Goal: Task Accomplishment & Management: Use online tool/utility

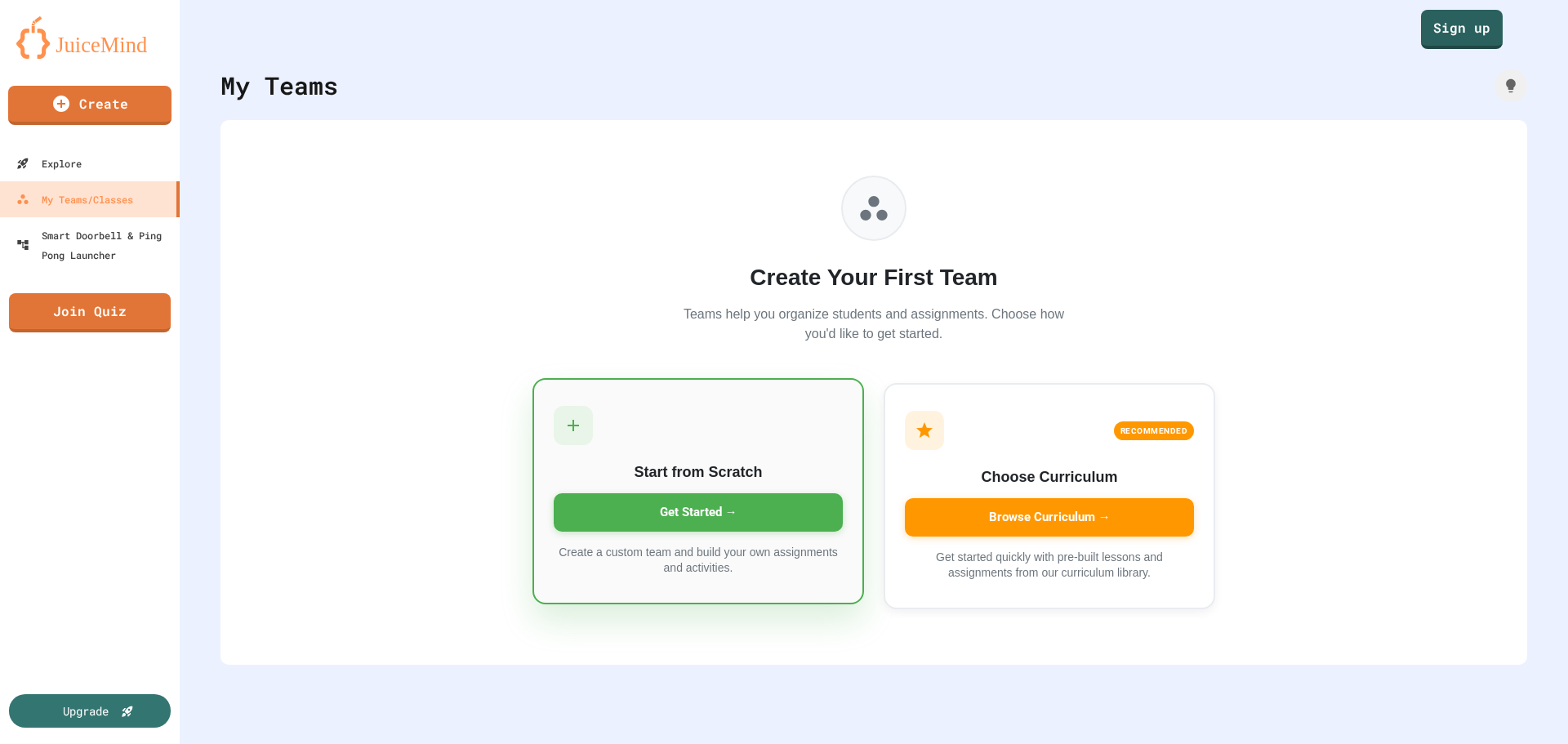
click at [700, 511] on div "Get Started →" at bounding box center [698, 513] width 289 height 38
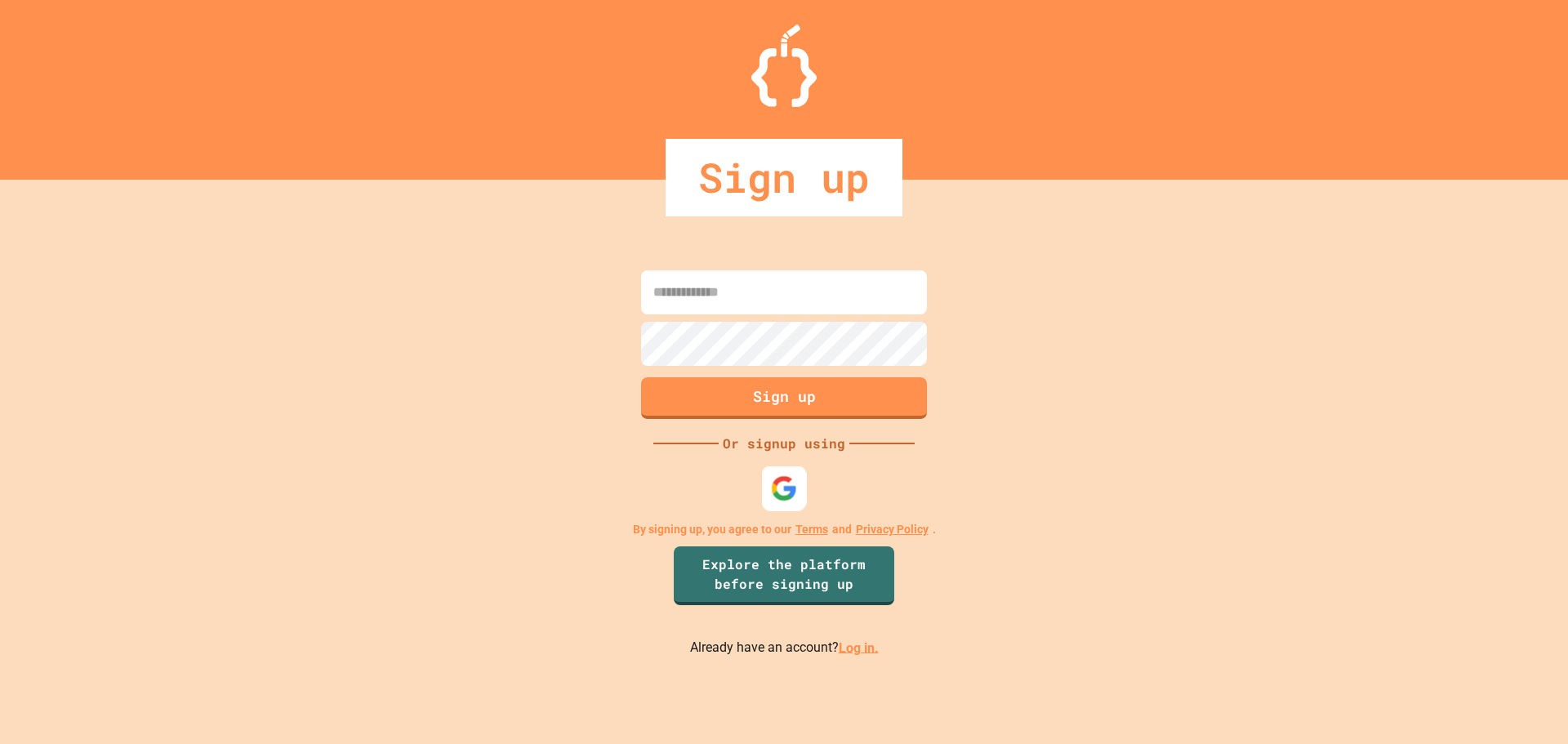
click at [781, 497] on img at bounding box center [785, 488] width 27 height 27
click at [854, 646] on link "Log in." at bounding box center [858, 647] width 40 height 15
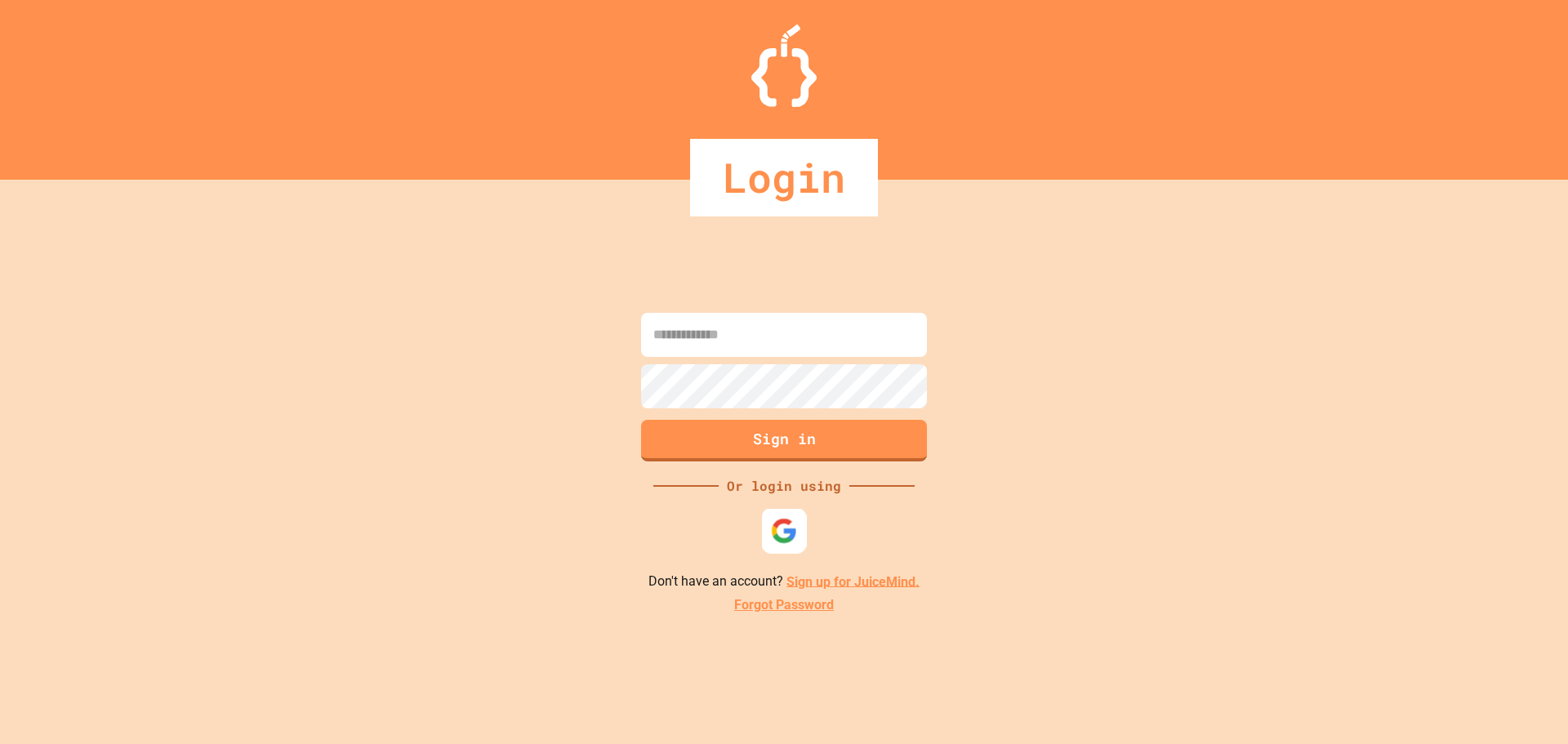
click at [778, 535] on img at bounding box center [785, 531] width 27 height 27
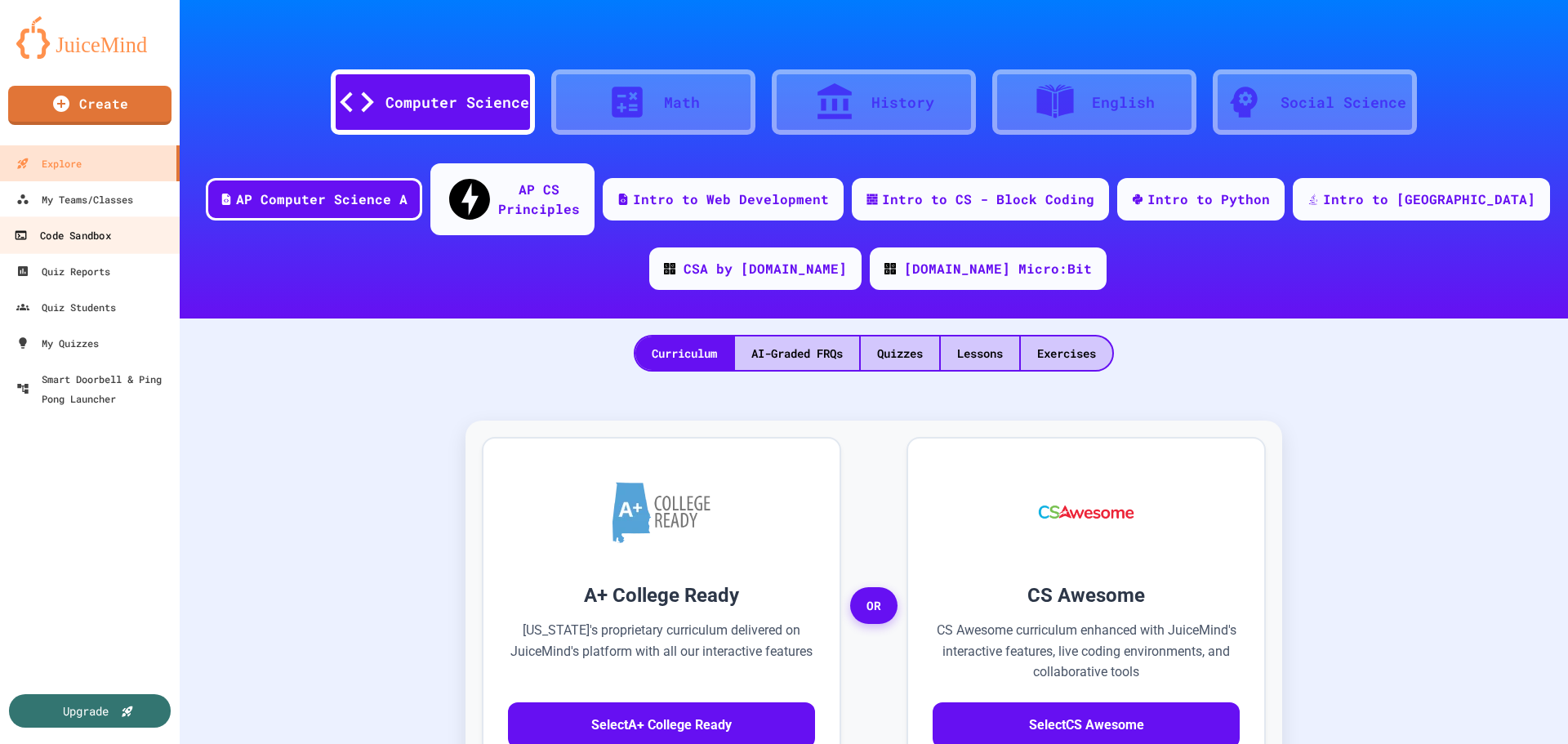
click at [65, 232] on div "Code Sandbox" at bounding box center [62, 235] width 96 height 21
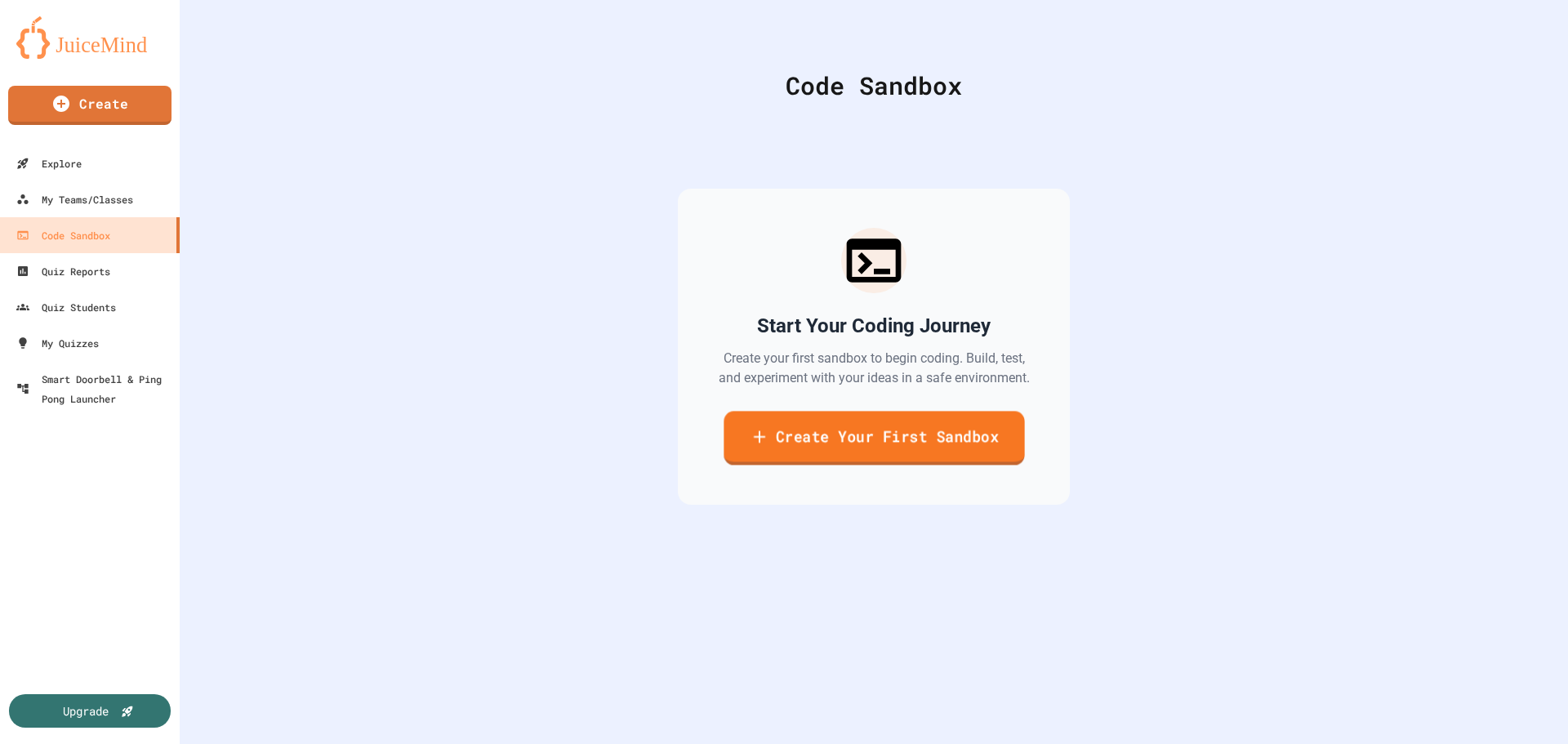
click at [863, 444] on link "Create Your First Sandbox" at bounding box center [874, 437] width 300 height 54
